Goal: Transaction & Acquisition: Purchase product/service

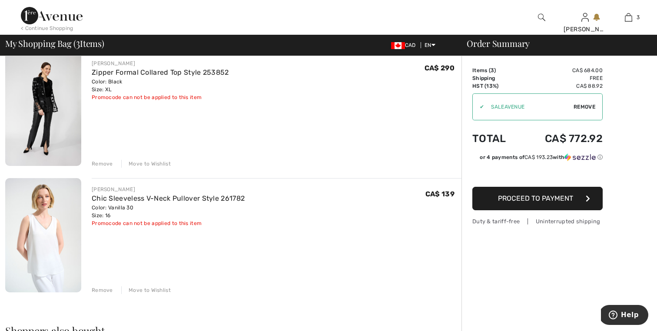
scroll to position [209, 0]
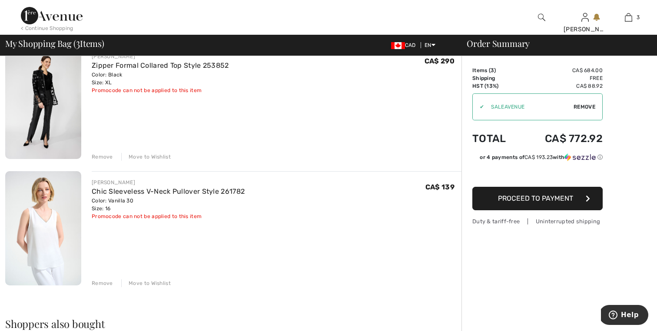
click at [105, 282] on div "Remove" at bounding box center [102, 284] width 21 height 8
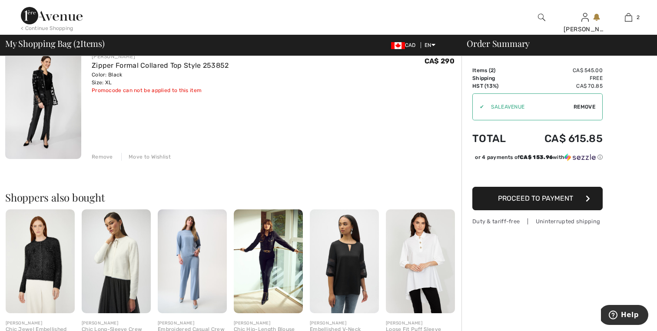
click at [533, 201] on span "Proceed to Payment" at bounding box center [535, 198] width 75 height 8
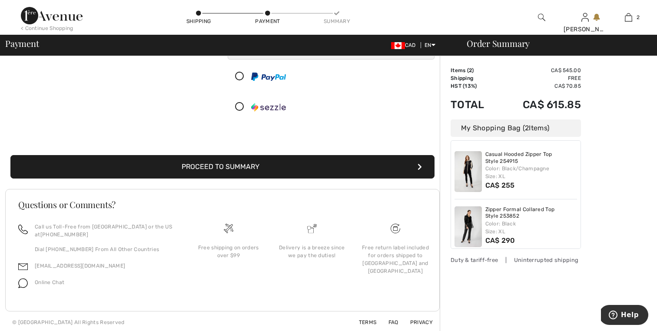
scroll to position [122, 0]
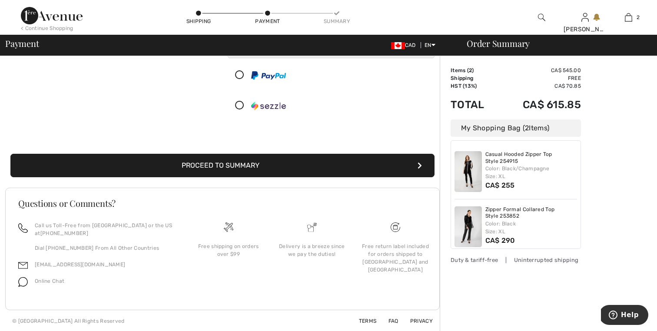
click at [285, 162] on button "Proceed to Summary" at bounding box center [222, 165] width 424 height 23
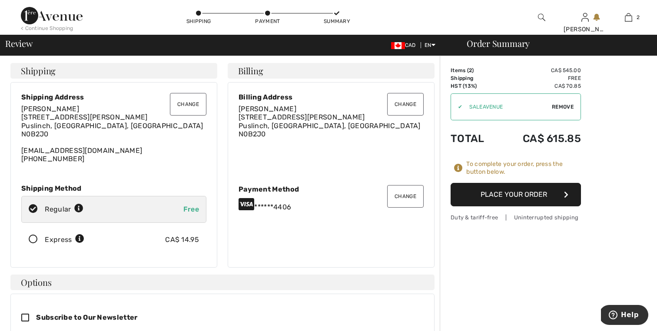
drag, startPoint x: 463, startPoint y: 202, endPoint x: 460, endPoint y: 242, distance: 39.6
click at [31, 239] on icon at bounding box center [33, 239] width 23 height 9
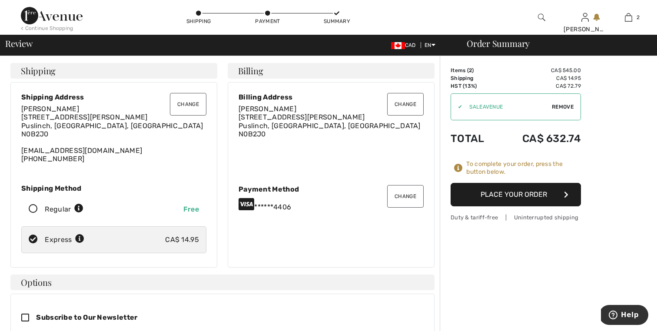
click at [496, 197] on button "Place Your Order" at bounding box center [516, 194] width 130 height 23
